Goal: Task Accomplishment & Management: Manage account settings

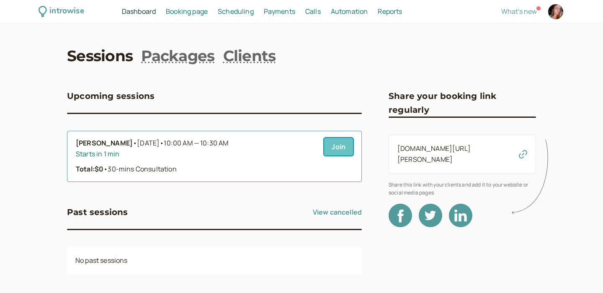
click at [339, 146] on link "Join" at bounding box center [338, 147] width 29 height 18
click at [208, 166] on div "Total: $0 • 30-mins Consultation" at bounding box center [197, 169] width 242 height 11
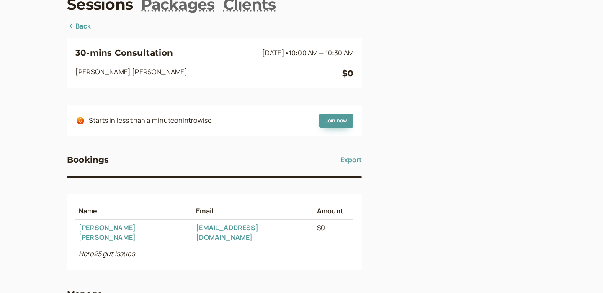
scroll to position [68, 0]
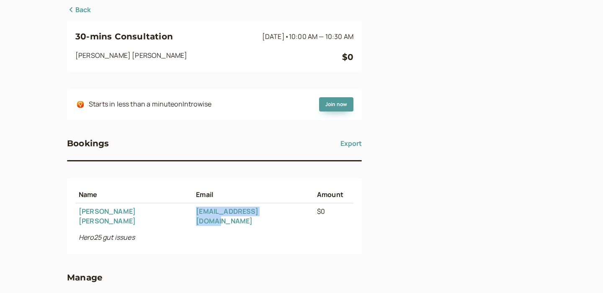
drag, startPoint x: 261, startPoint y: 212, endPoint x: 170, endPoint y: 208, distance: 91.4
click at [193, 208] on td "[EMAIL_ADDRESS][DOMAIN_NAME]" at bounding box center [253, 216] width 121 height 26
copy link "[EMAIL_ADDRESS][DOMAIN_NAME]"
click at [212, 187] on th "Email" at bounding box center [253, 194] width 121 height 16
drag, startPoint x: 266, startPoint y: 209, endPoint x: 170, endPoint y: 209, distance: 95.9
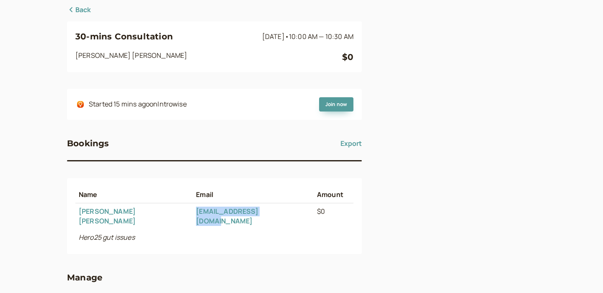
click at [193, 209] on td "[EMAIL_ADDRESS][DOMAIN_NAME]" at bounding box center [253, 216] width 121 height 26
copy link "[EMAIL_ADDRESS][DOMAIN_NAME]"
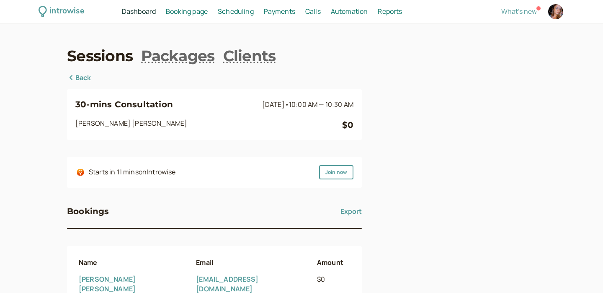
scroll to position [28, 0]
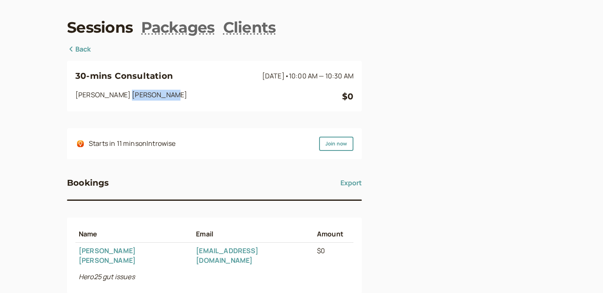
click at [248, 109] on div "30-mins Consultation [DATE] • 10:00 AM — 10:30 AM [PERSON_NAME] $0" at bounding box center [214, 86] width 295 height 51
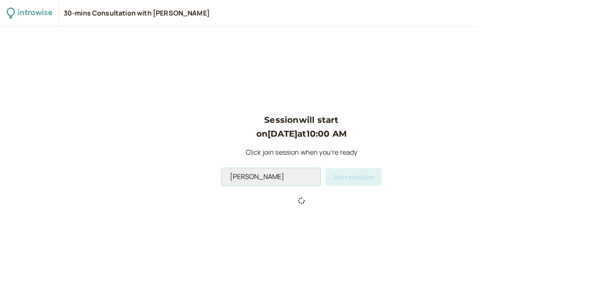
click at [297, 179] on input "Jade Turco" at bounding box center [271, 177] width 99 height 18
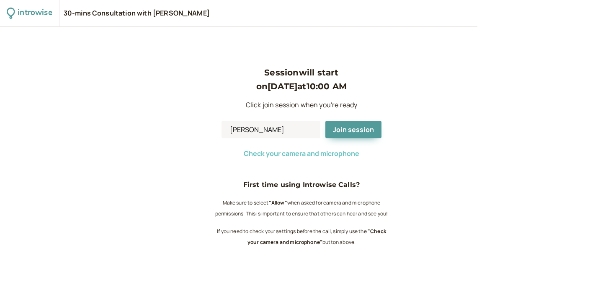
click at [335, 152] on span "Check your camera and microphone" at bounding box center [302, 153] width 116 height 9
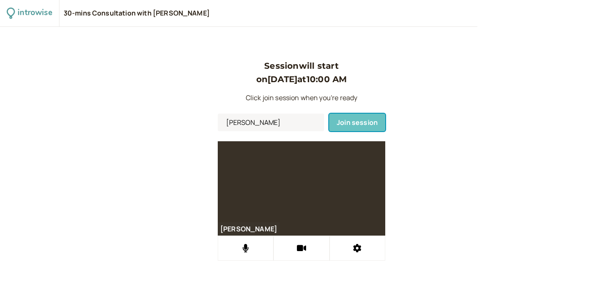
click at [350, 121] on span "Join session" at bounding box center [357, 122] width 41 height 9
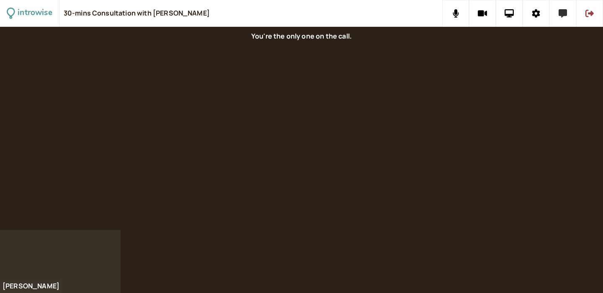
click at [561, 17] on icon at bounding box center [563, 13] width 8 height 8
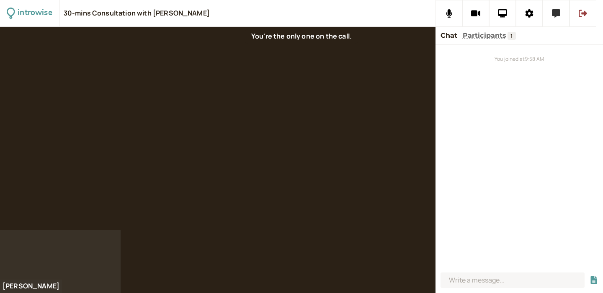
click at [559, 14] on icon at bounding box center [556, 13] width 8 height 8
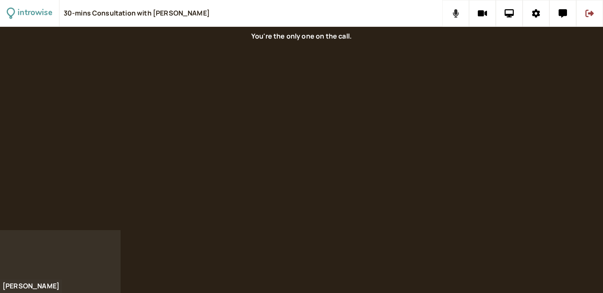
click at [456, 21] on button at bounding box center [455, 13] width 27 height 27
click at [483, 15] on icon at bounding box center [483, 13] width 10 height 6
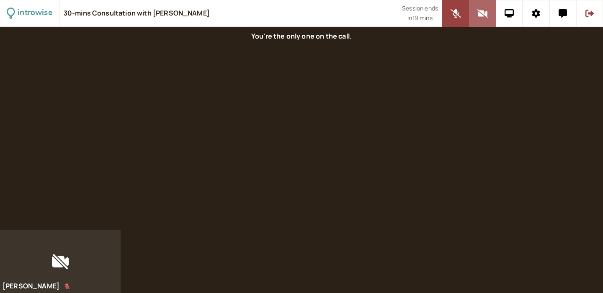
click at [481, 16] on icon at bounding box center [483, 13] width 10 height 8
click at [597, 17] on button at bounding box center [589, 13] width 27 height 27
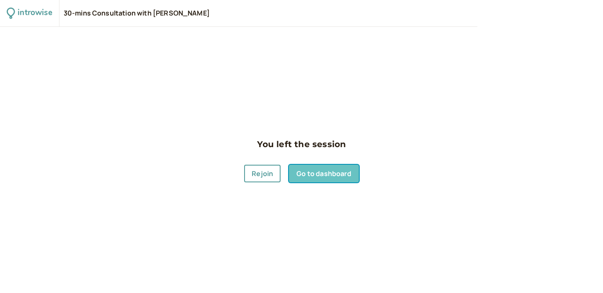
click at [308, 176] on link "Go to dashboard" at bounding box center [324, 174] width 70 height 18
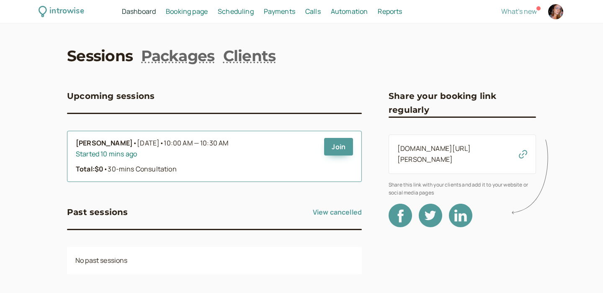
click at [118, 146] on b "Helen Houts-kelly" at bounding box center [104, 143] width 57 height 11
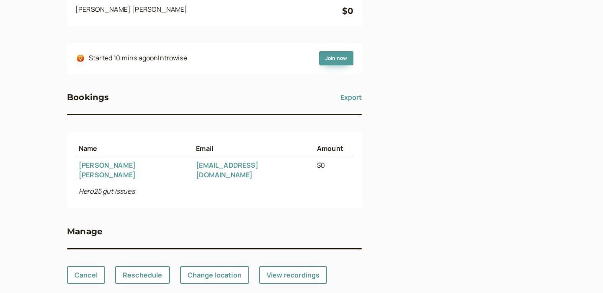
scroll to position [119, 0]
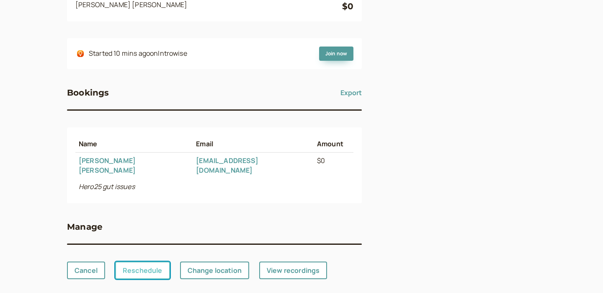
click at [132, 263] on link "Reschedule" at bounding box center [142, 270] width 55 height 18
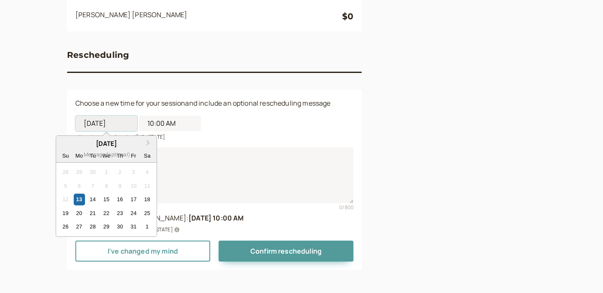
click at [116, 126] on input "10/13/2025" at bounding box center [106, 124] width 62 height 16
click at [93, 204] on div "14" at bounding box center [92, 199] width 11 height 11
type input "10/14/2025"
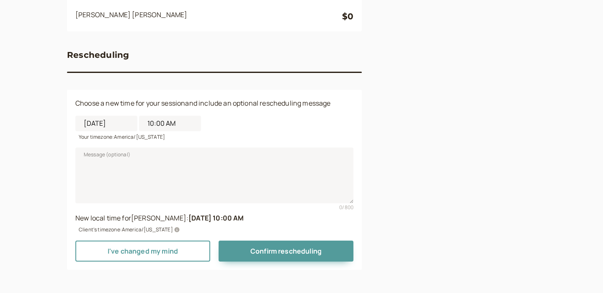
click at [163, 114] on div "10/14/2025 10:00 AM Your timezone: America/New York" at bounding box center [214, 125] width 278 height 32
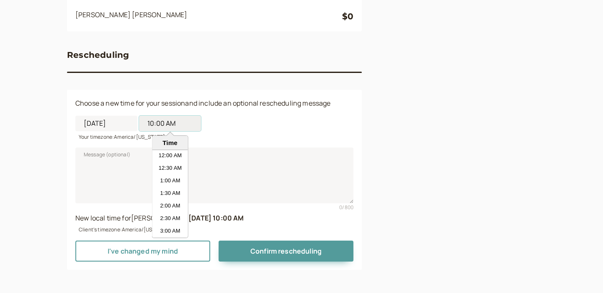
click at [160, 127] on input "10:00 AM" at bounding box center [170, 124] width 62 height 16
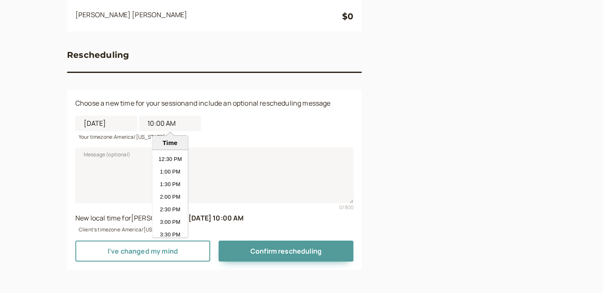
click at [169, 198] on li "2:00 PM" at bounding box center [171, 197] width 36 height 13
type input "2:00 PM"
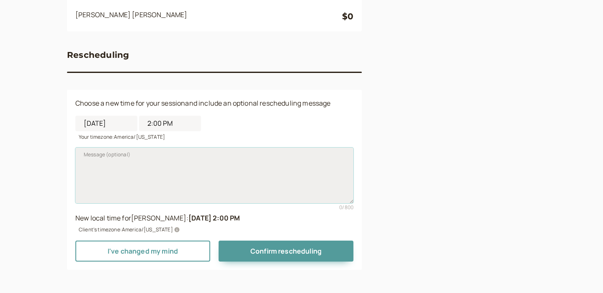
click at [151, 173] on textarea "Message (optional)" at bounding box center [214, 174] width 278 height 55
click at [99, 171] on textarea "Message (optional)" at bounding box center [214, 174] width 278 height 55
paste textarea "Hi [Client's First Name], I hope you're doing well! I noticed we missed connect…"
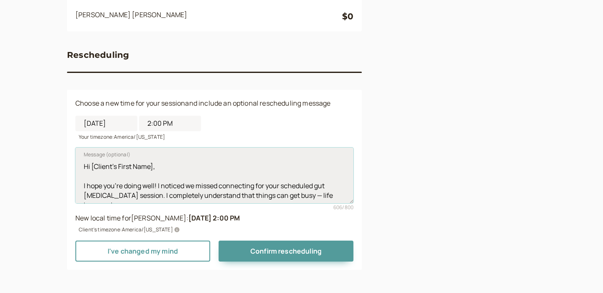
scroll to position [131, 0]
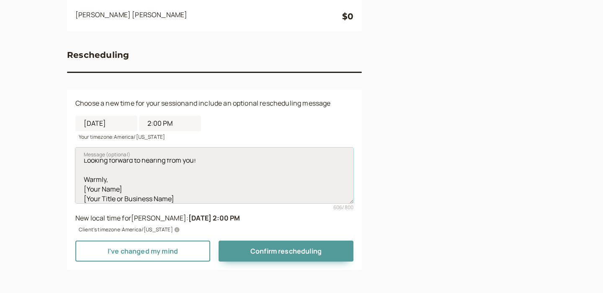
drag, startPoint x: 125, startPoint y: 186, endPoint x: 79, endPoint y: 186, distance: 46.1
click at [79, 186] on textarea "Hi [Client's First Name], I hope you're doing well! I noticed we missed connect…" at bounding box center [214, 174] width 278 height 55
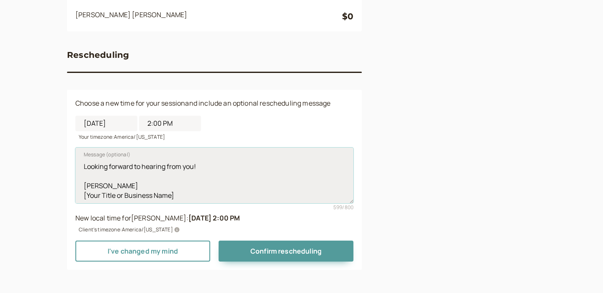
scroll to position [134, 0]
drag, startPoint x: 194, startPoint y: 200, endPoint x: 67, endPoint y: 197, distance: 126.6
click at [67, 197] on div "Choose a new time for your session and include an optional rescheduling message…" at bounding box center [214, 180] width 295 height 180
click at [101, 192] on textarea "Hi [Client's First Name], I hope you're doing well! I noticed we missed connect…" at bounding box center [214, 174] width 278 height 55
click at [119, 197] on textarea "Hi [Client's First Name], I hope you're doing well! I noticed we missed connect…" at bounding box center [214, 174] width 278 height 55
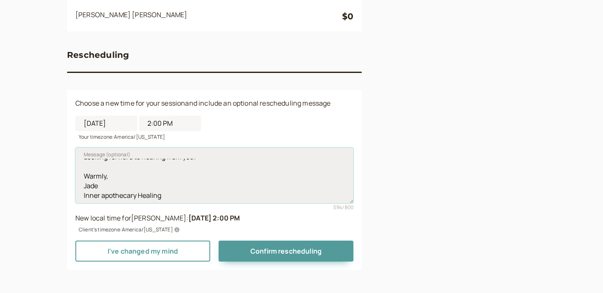
click at [103, 196] on textarea "Hi [Client's First Name], I hope you're doing well! I noticed we missed connect…" at bounding box center [214, 174] width 278 height 55
click at [171, 172] on textarea "Hi [Client's First Name], I hope you're doing well! I noticed we missed connect…" at bounding box center [214, 174] width 278 height 55
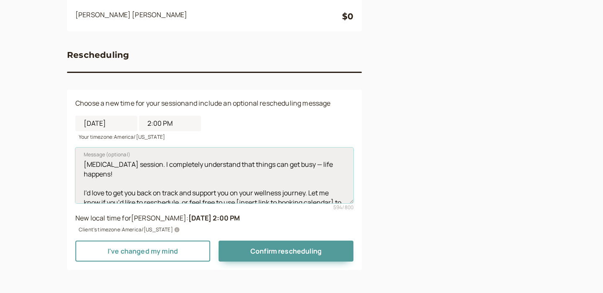
scroll to position [0, 0]
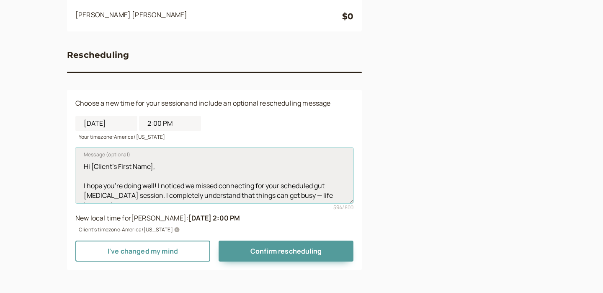
drag, startPoint x: 157, startPoint y: 168, endPoint x: 91, endPoint y: 163, distance: 66.0
click at [91, 163] on textarea "Hi [Client's First Name], I hope you're doing well! I noticed we missed connect…" at bounding box center [214, 174] width 278 height 55
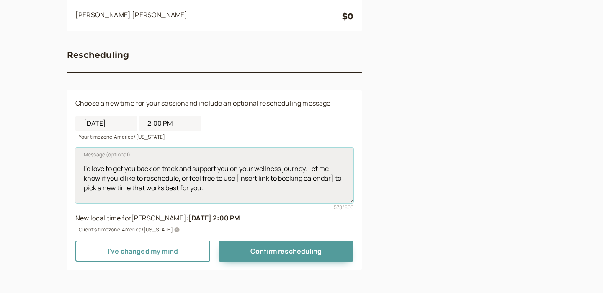
scroll to position [52, 0]
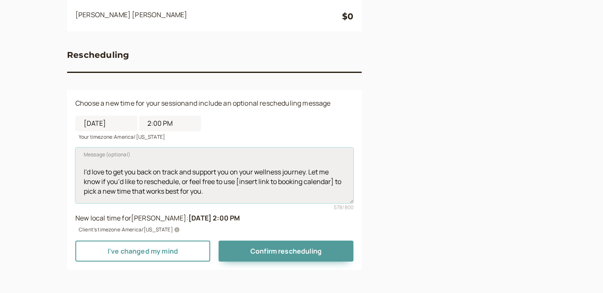
drag, startPoint x: 334, startPoint y: 182, endPoint x: 237, endPoint y: 184, distance: 97.6
click at [237, 184] on textarea "Hi Helen, I hope you're doing well! I noticed we missed connecting for your sch…" at bounding box center [214, 174] width 278 height 55
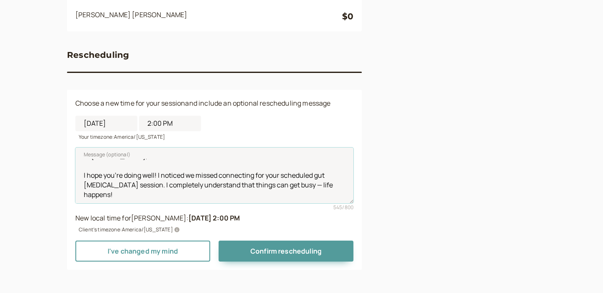
scroll to position [0, 0]
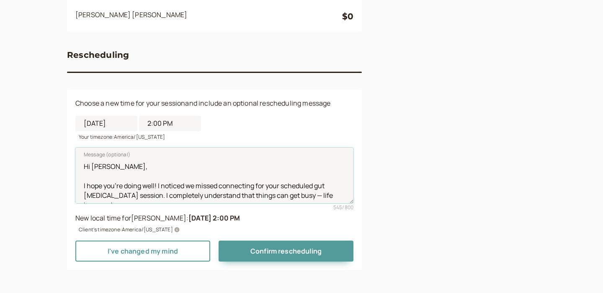
drag, startPoint x: 169, startPoint y: 194, endPoint x: 101, endPoint y: 140, distance: 86.8
click at [101, 140] on form "Choose a new time for your session and include an optional rescheduling message…" at bounding box center [214, 179] width 278 height 163
type textarea "Hi Helen, I hope you're doing well! I noticed we missed connecting for your sch…"
